Goal: Subscribe to service/newsletter

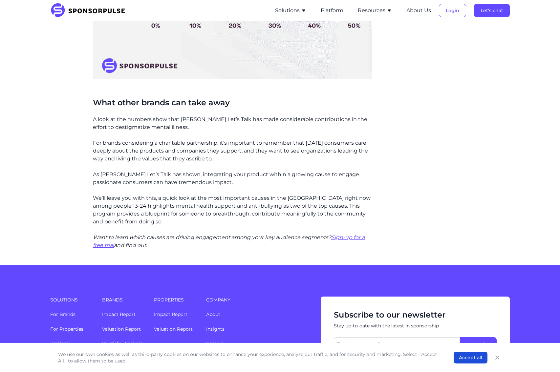
scroll to position [1477, 0]
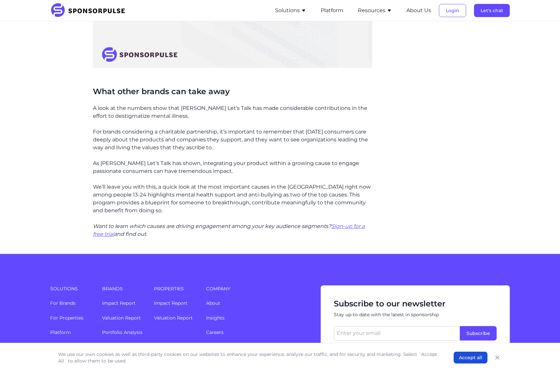
click at [73, 300] on link "For Brands" at bounding box center [62, 303] width 25 height 6
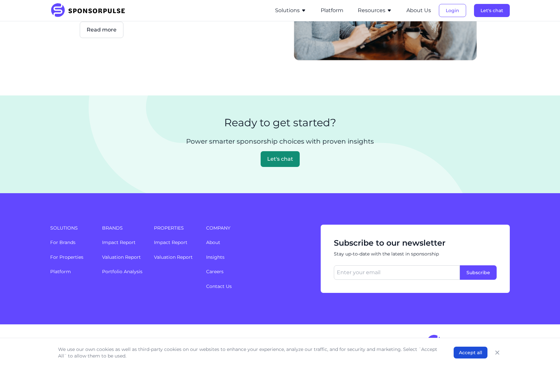
scroll to position [1357, 0]
click at [354, 275] on input "email" at bounding box center [397, 272] width 126 height 14
type input "[PERSON_NAME][EMAIL_ADDRESS][DOMAIN_NAME]"
click at [473, 272] on button "Subscribe" at bounding box center [478, 272] width 37 height 14
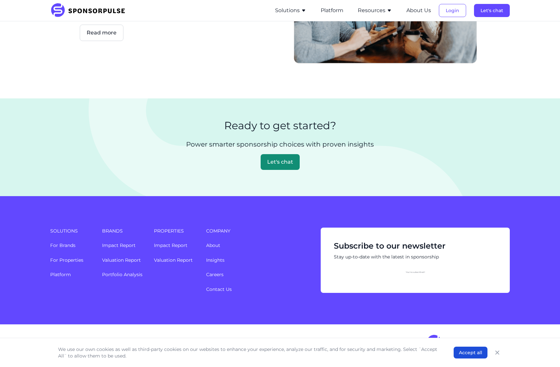
scroll to position [1353, 0]
click at [213, 243] on link "About" at bounding box center [213, 246] width 14 height 6
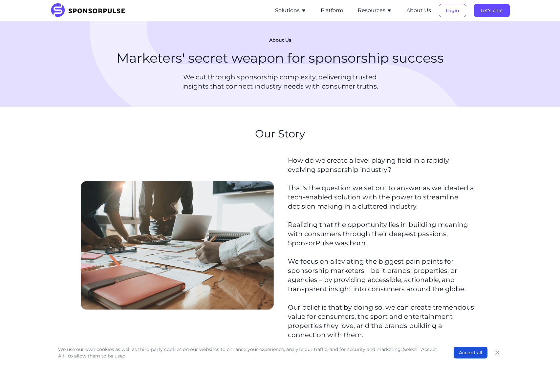
click at [291, 15] on li "Solutions For Brands Overview Discover data-driven sponsorship insights and sol…" at bounding box center [290, 10] width 44 height 21
click at [292, 13] on button "Solutions" at bounding box center [290, 11] width 31 height 8
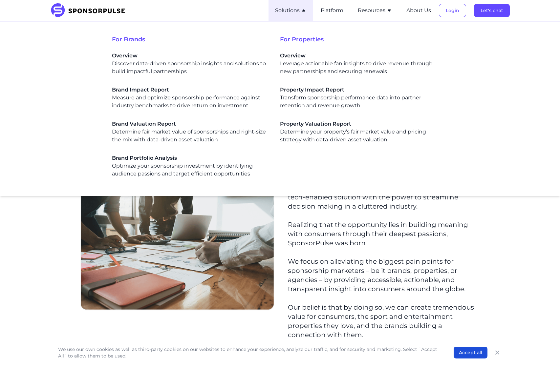
click at [284, 57] on span "Overview" at bounding box center [359, 56] width 158 height 8
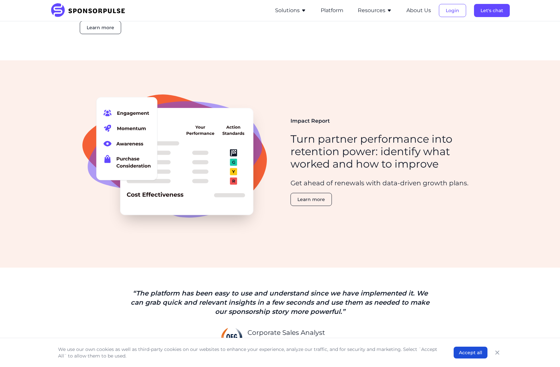
scroll to position [623, 0]
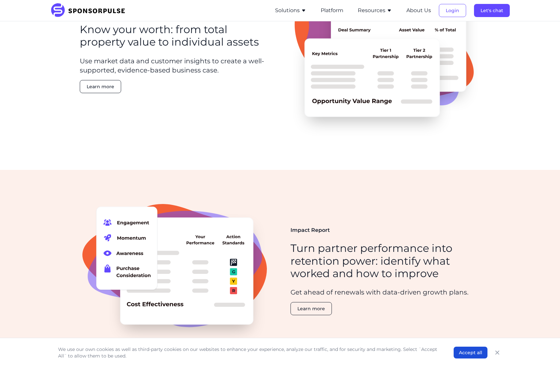
drag, startPoint x: 181, startPoint y: 139, endPoint x: 156, endPoint y: 170, distance: 40.0
click at [156, 75] on p "Use market data and customer insights to create a well-supported, evidence-base…" at bounding box center [175, 65] width 190 height 18
drag, startPoint x: 160, startPoint y: 165, endPoint x: 115, endPoint y: 249, distance: 95.6
click at [115, 149] on div "Valuation Report Know your worth: from total property value to individual asset…" at bounding box center [280, 53] width 400 height 192
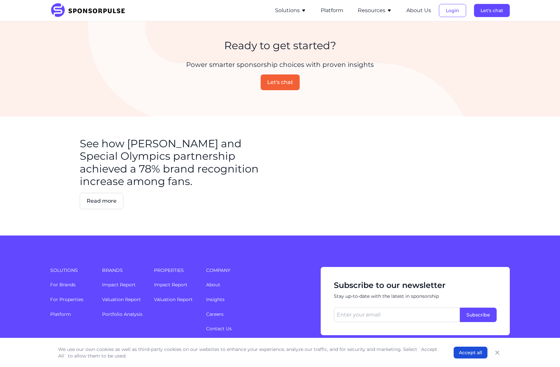
scroll to position [1214, 0]
